Goal: Task Accomplishment & Management: Manage account settings

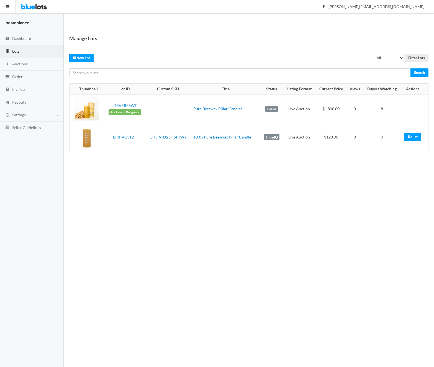
click at [11, 6] on button "HIDE MENU" at bounding box center [8, 6] width 16 height 13
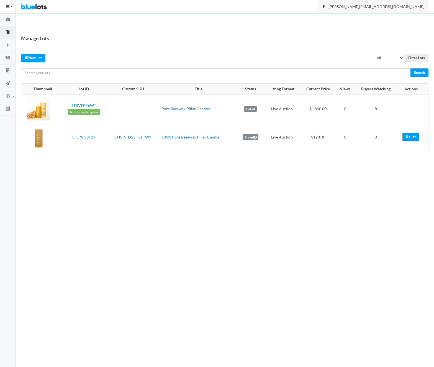
click at [393, 6] on span "[PERSON_NAME][EMAIL_ADDRESS][DOMAIN_NAME]" at bounding box center [374, 6] width 102 height 5
click at [401, 19] on link "Sign Out" at bounding box center [407, 19] width 44 height 9
